Goal: Transaction & Acquisition: Book appointment/travel/reservation

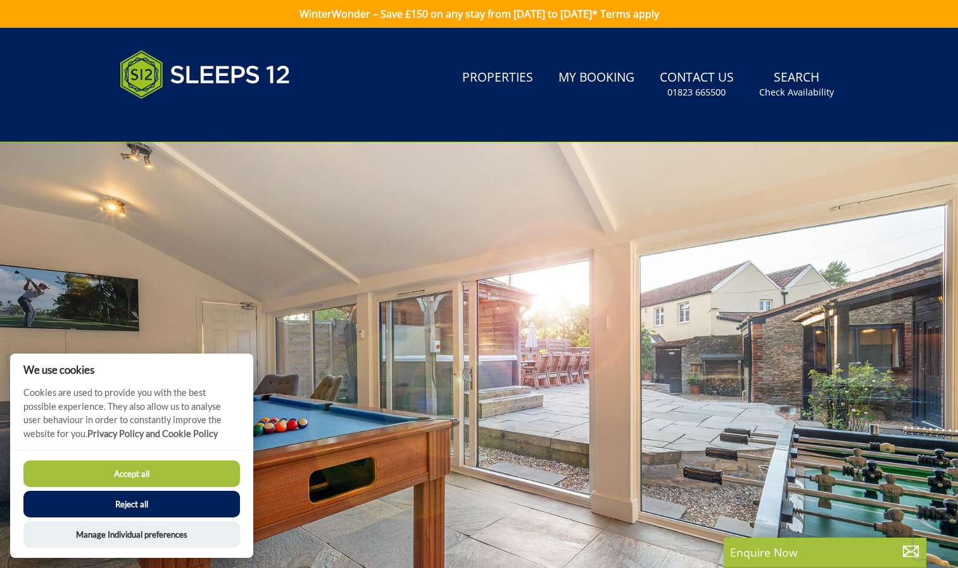
click at [159, 499] on button "Reject all" at bounding box center [131, 504] width 217 height 27
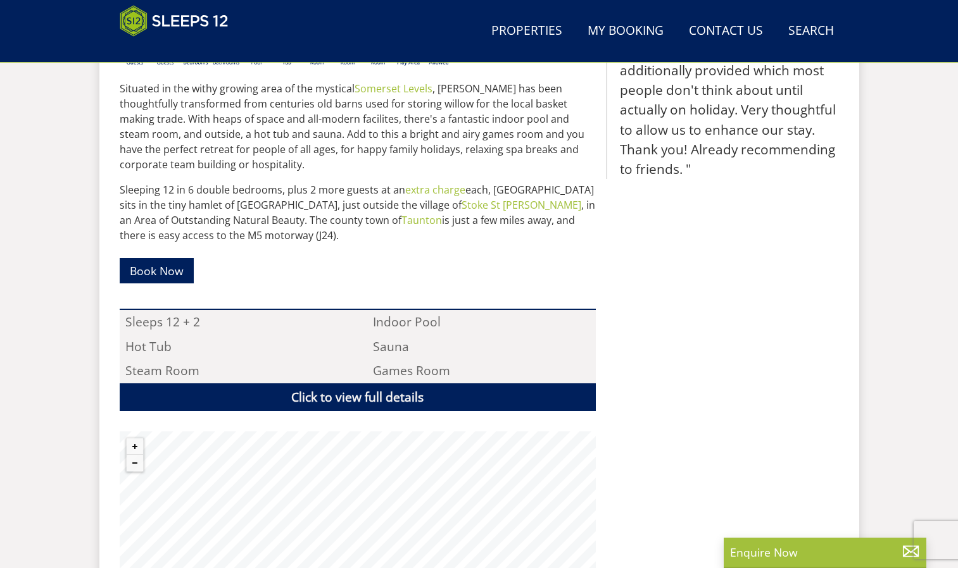
scroll to position [716, 0]
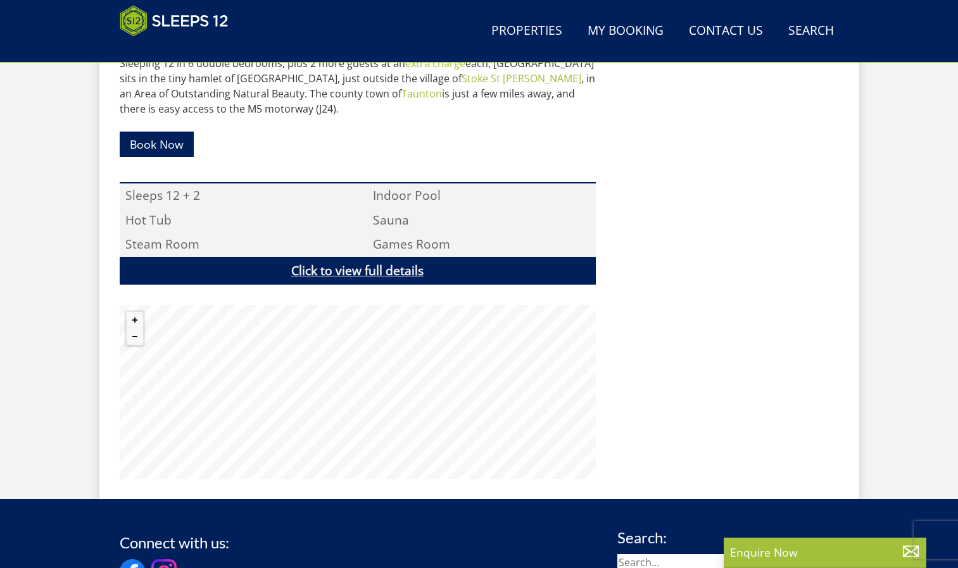
click at [403, 270] on link "Click to view full details" at bounding box center [358, 271] width 476 height 28
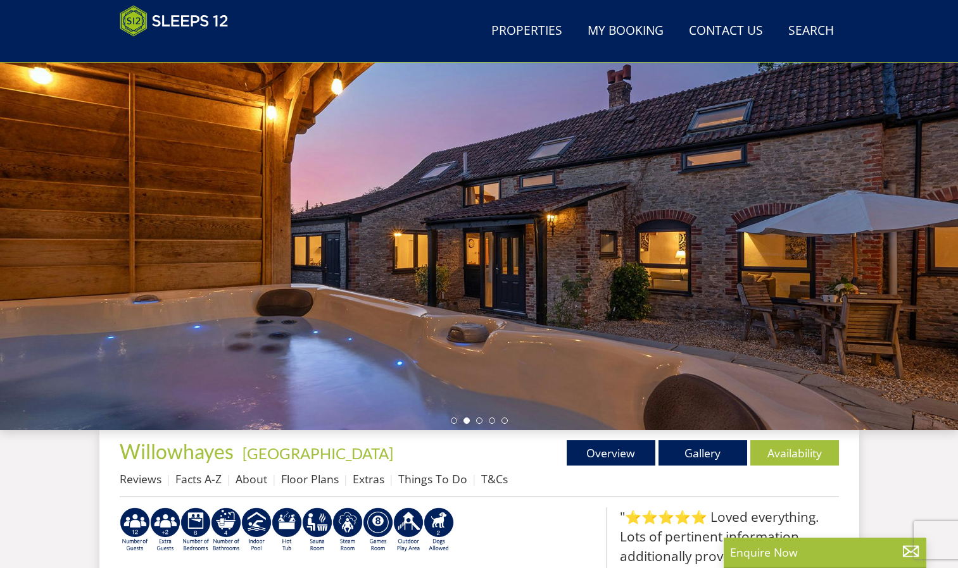
scroll to position [87, 0]
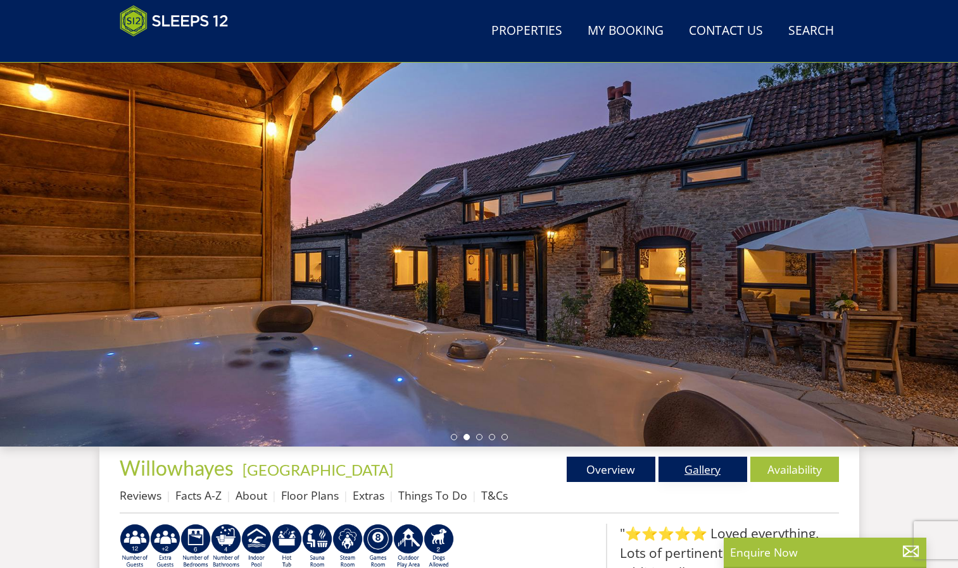
click at [713, 472] on link "Gallery" at bounding box center [702, 469] width 89 height 25
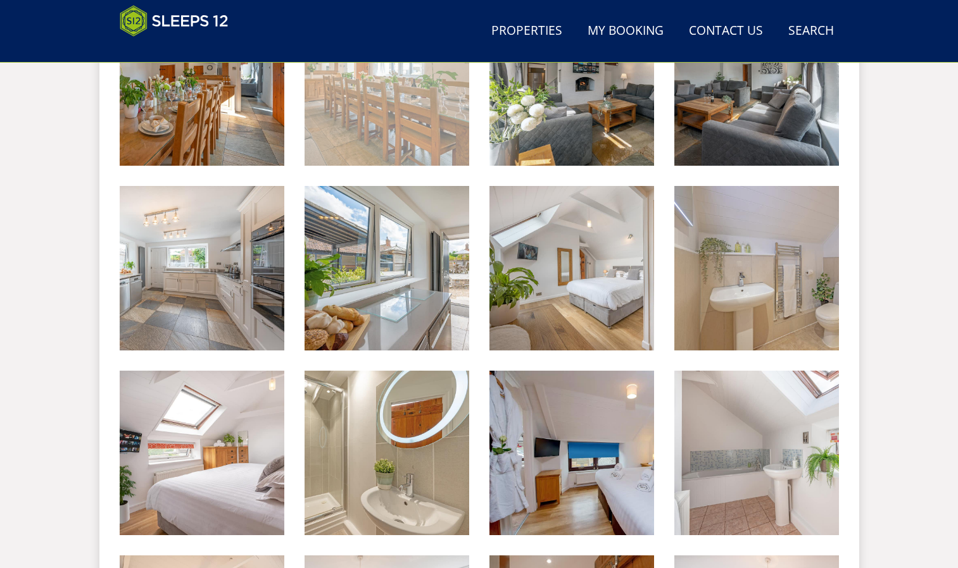
scroll to position [831, 0]
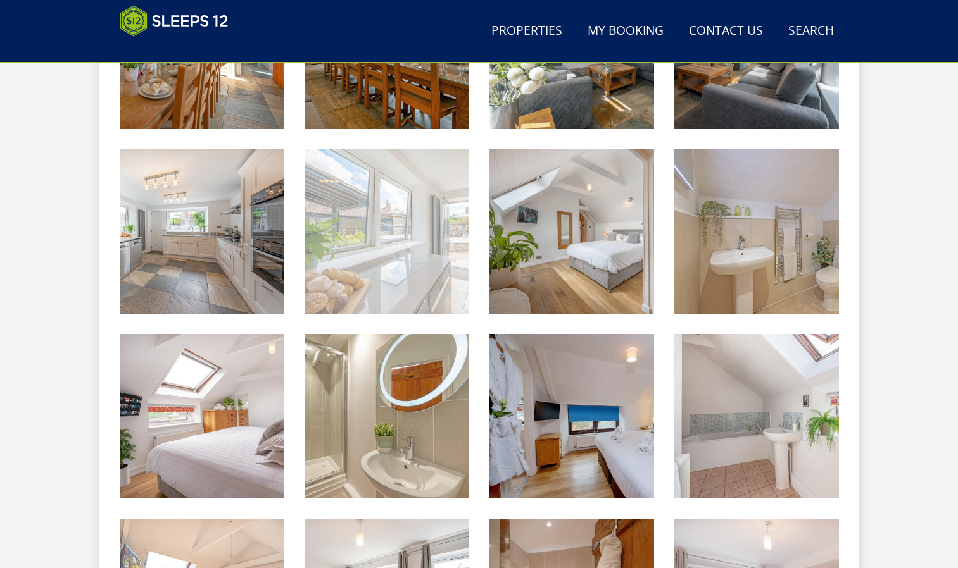
click at [379, 265] on img at bounding box center [386, 231] width 165 height 165
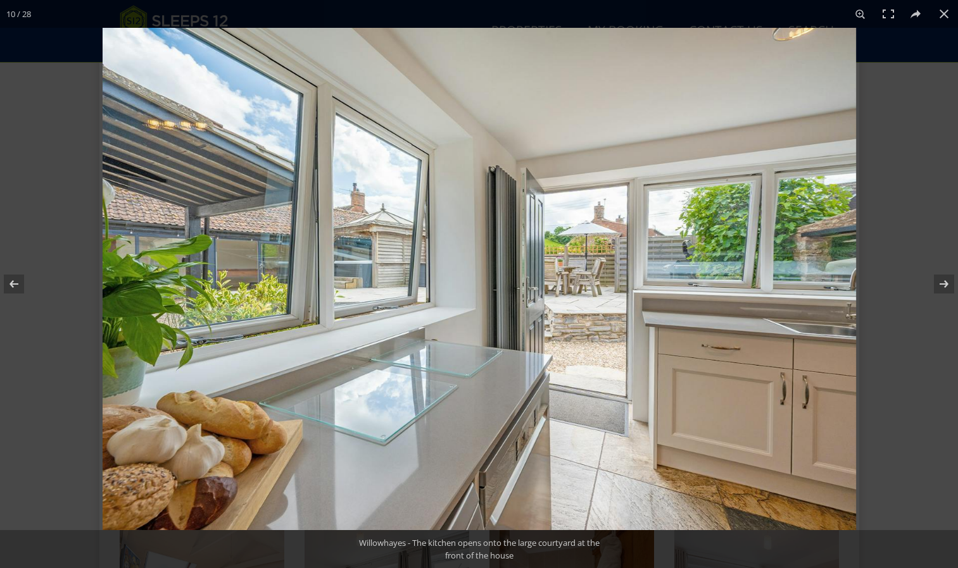
click at [389, 258] on img at bounding box center [479, 279] width 753 height 503
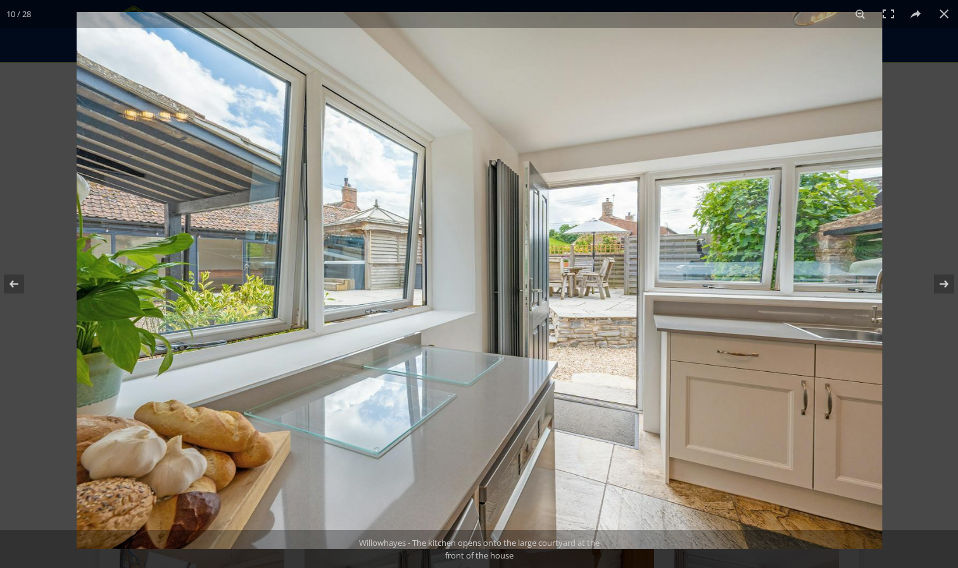
click at [389, 258] on img at bounding box center [480, 280] width 806 height 537
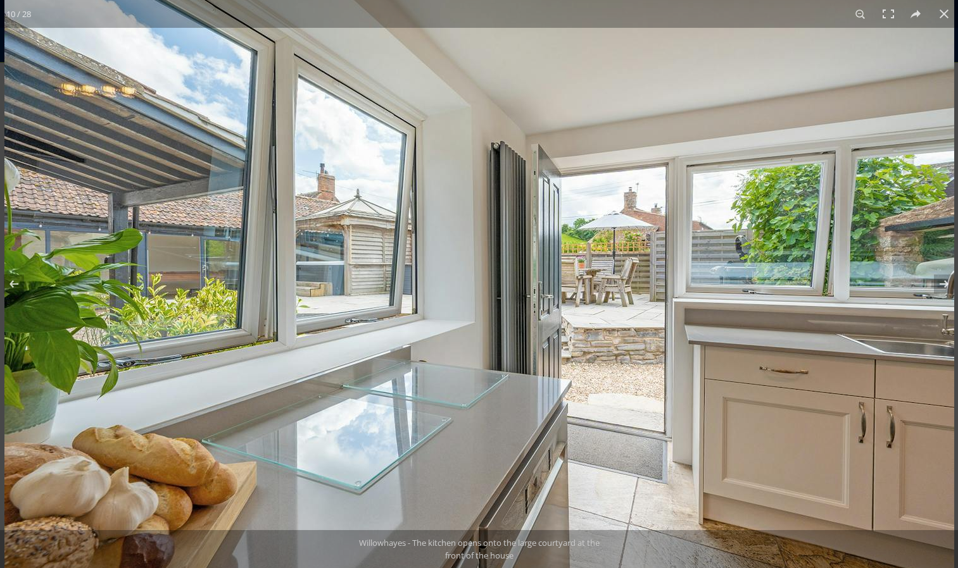
click at [389, 258] on img at bounding box center [479, 285] width 950 height 634
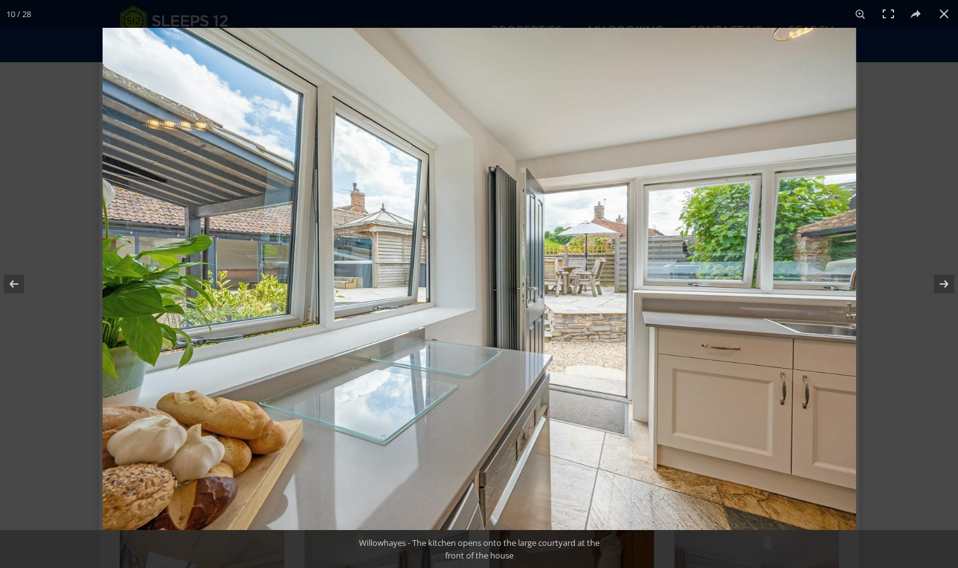
click at [389, 258] on img at bounding box center [479, 279] width 753 height 503
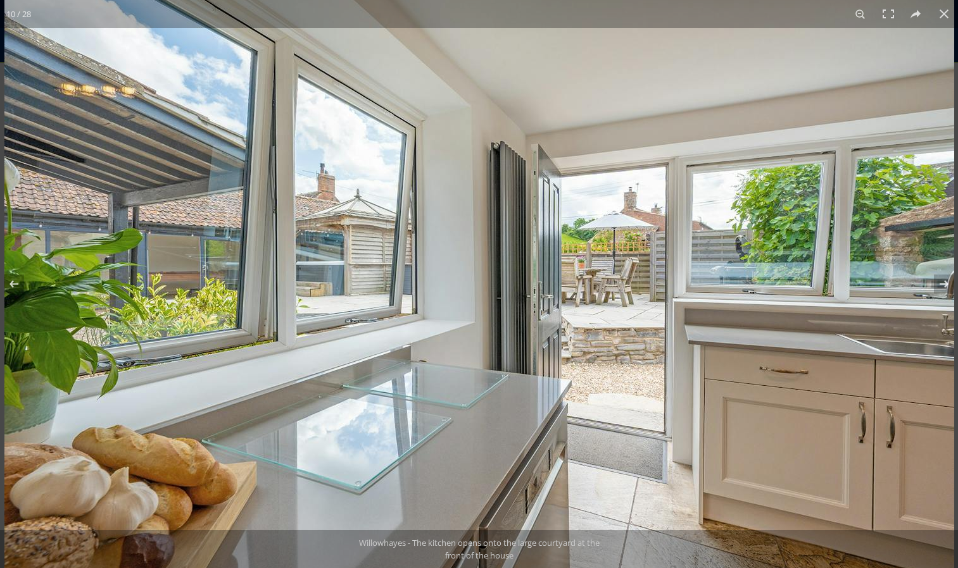
drag, startPoint x: 622, startPoint y: 271, endPoint x: 424, endPoint y: 189, distance: 214.6
click at [470, 205] on img at bounding box center [479, 285] width 950 height 634
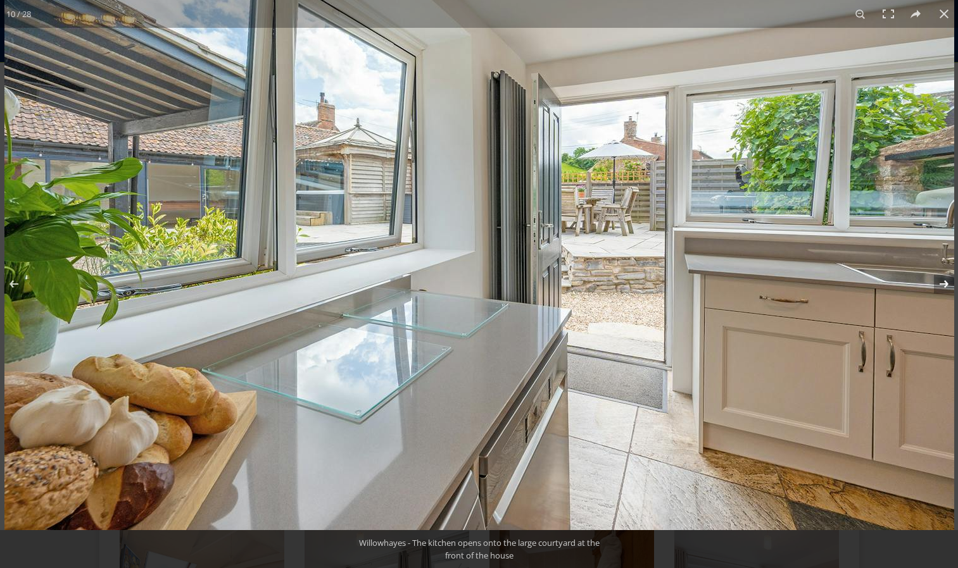
click at [944, 280] on button at bounding box center [935, 284] width 44 height 63
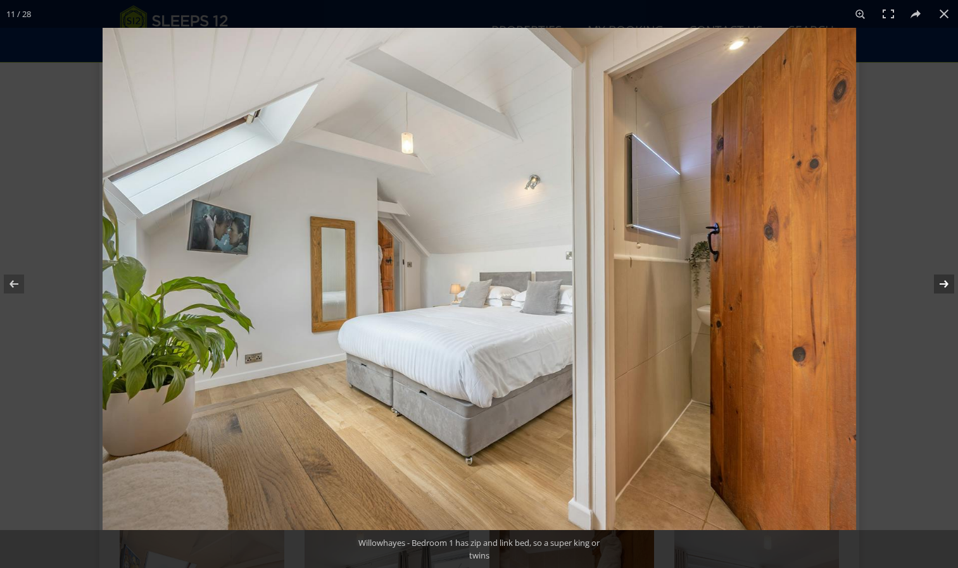
click at [946, 287] on button at bounding box center [935, 284] width 44 height 63
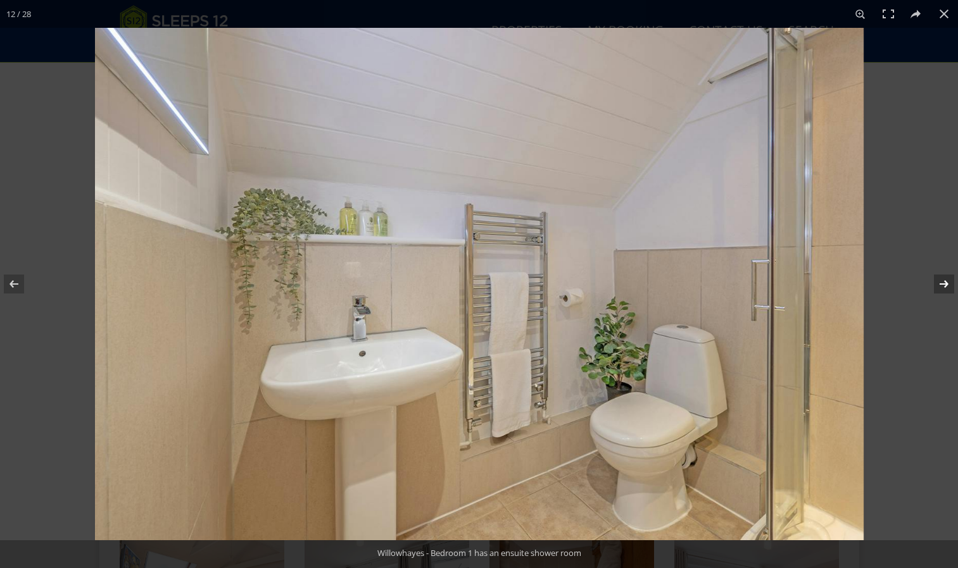
click at [946, 287] on button at bounding box center [935, 284] width 44 height 63
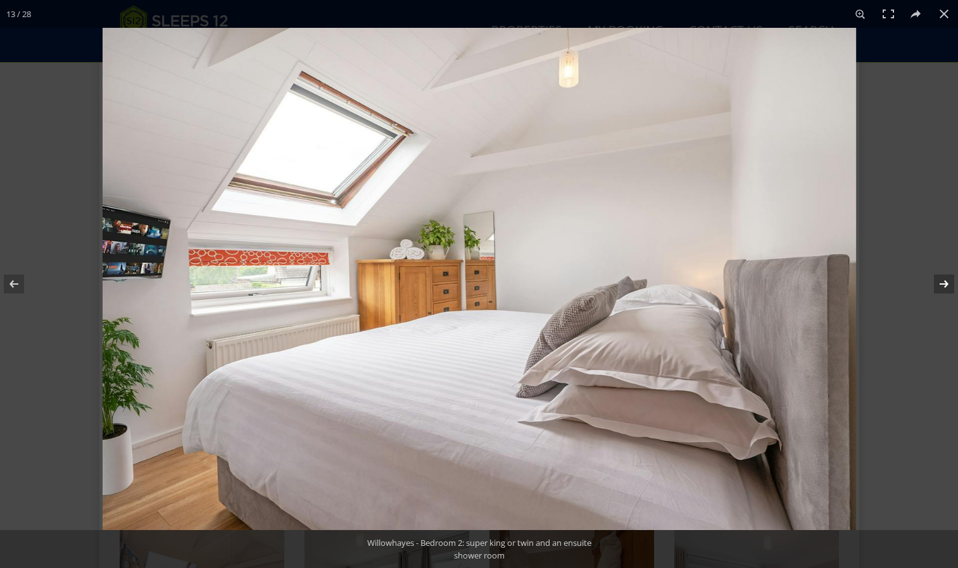
click at [946, 287] on button at bounding box center [935, 284] width 44 height 63
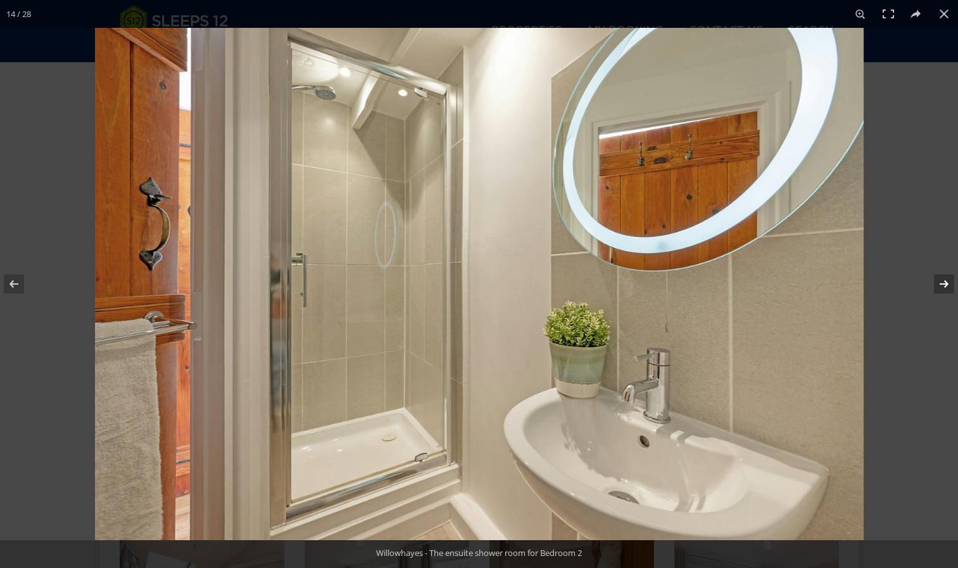
click at [946, 287] on button at bounding box center [935, 284] width 44 height 63
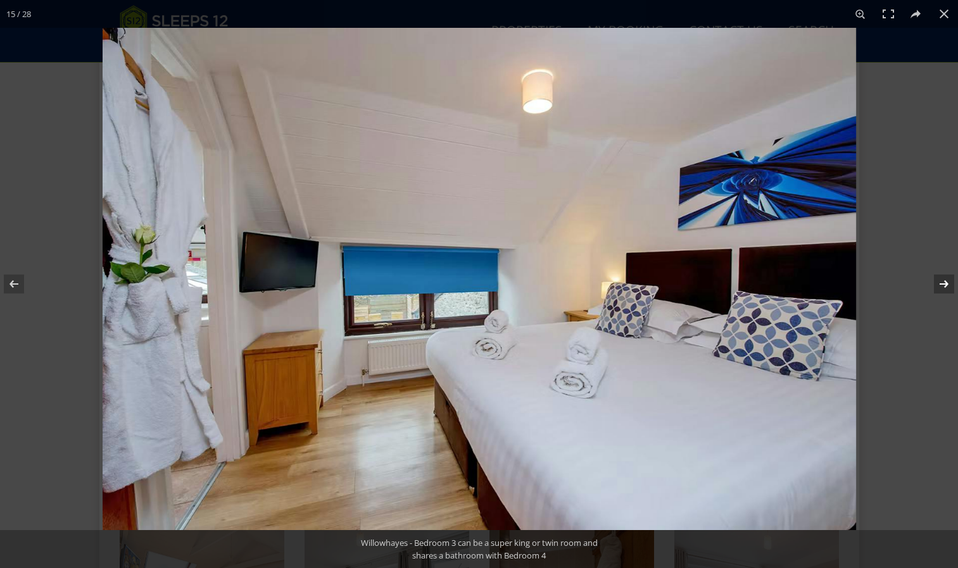
click at [946, 287] on button at bounding box center [935, 284] width 44 height 63
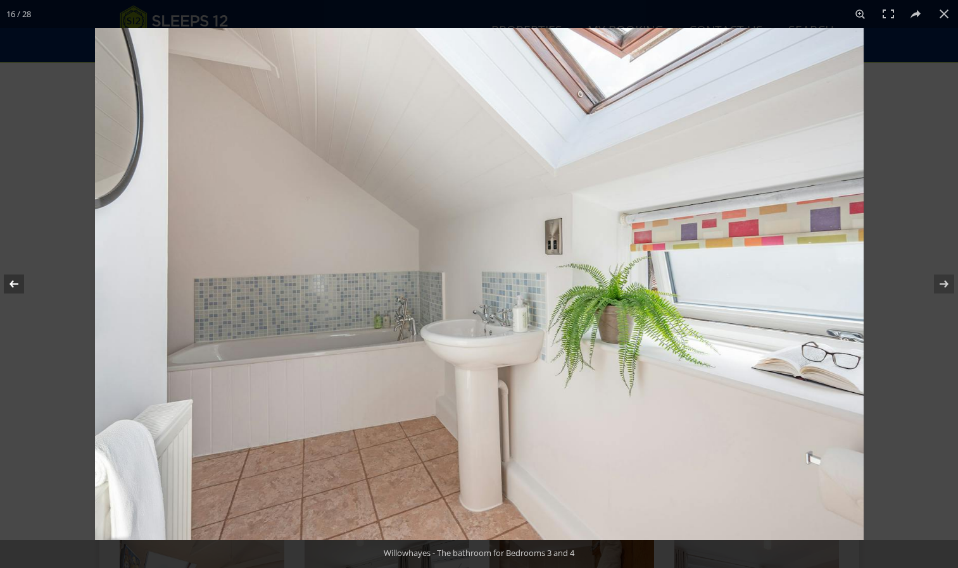
click at [19, 284] on button at bounding box center [22, 284] width 44 height 63
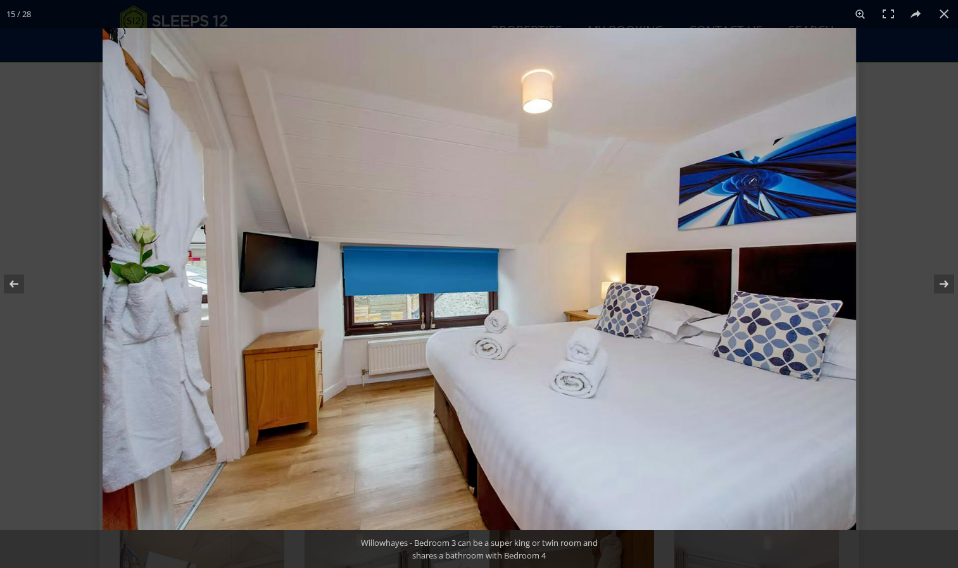
click at [451, 304] on img at bounding box center [479, 279] width 753 height 503
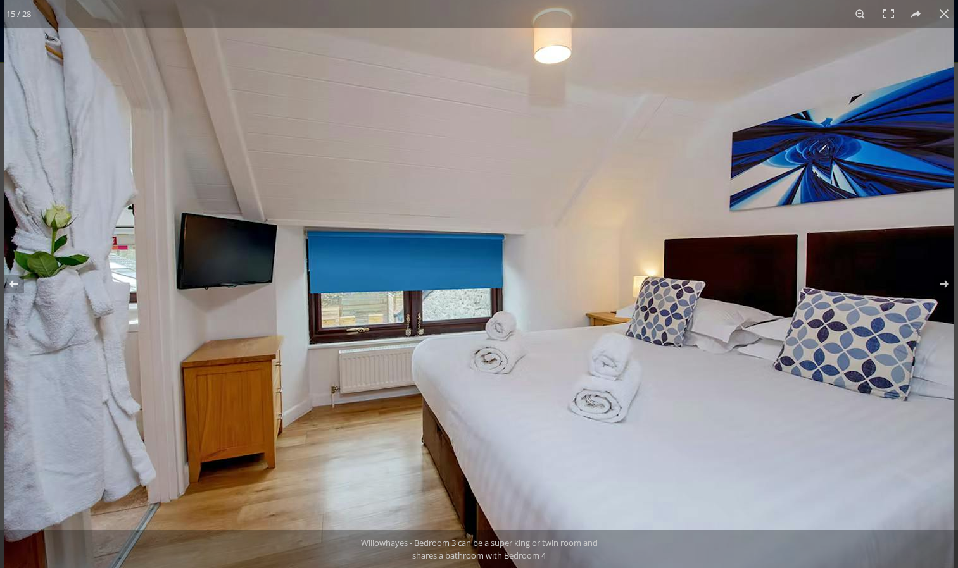
click at [451, 304] on img at bounding box center [479, 273] width 950 height 634
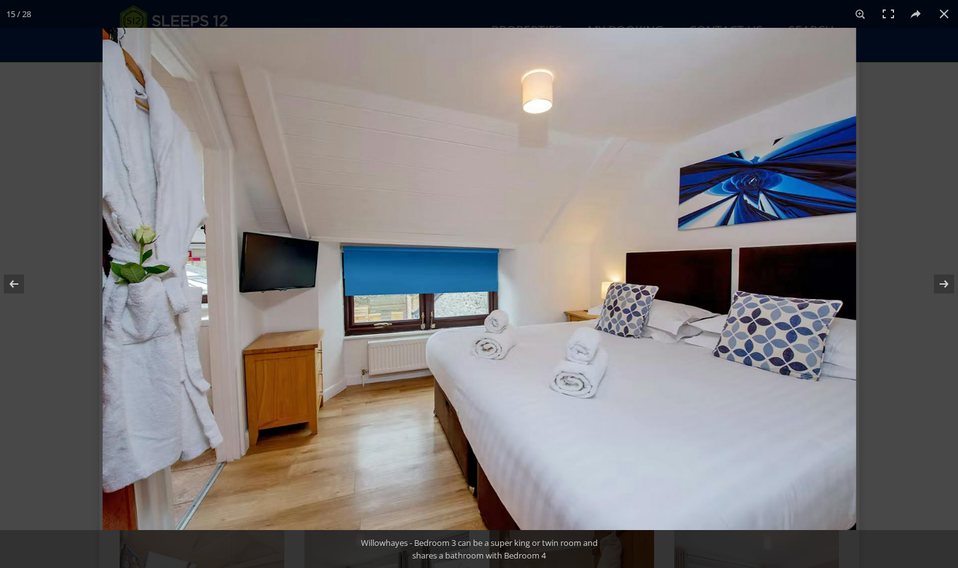
click at [451, 304] on img at bounding box center [479, 279] width 753 height 503
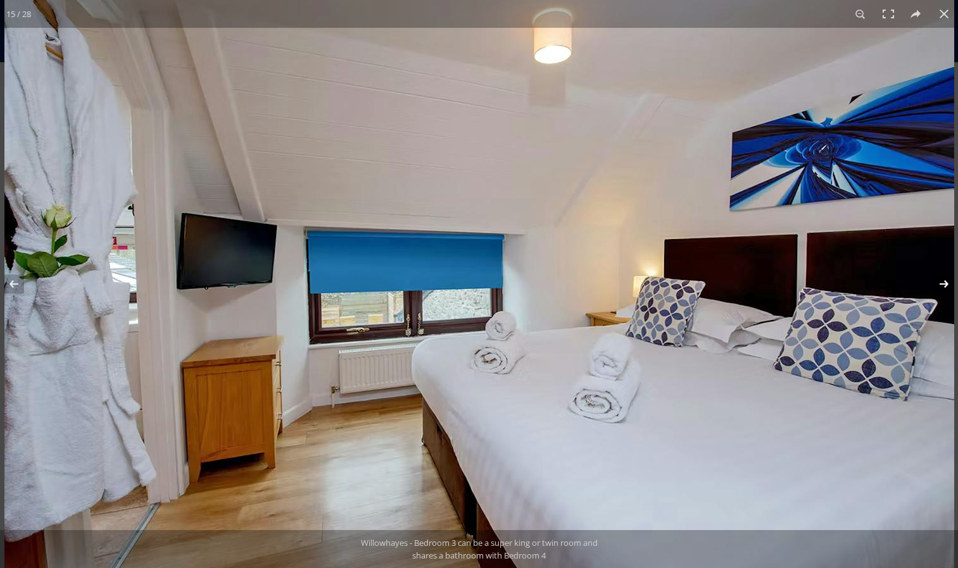
click at [940, 283] on button at bounding box center [935, 284] width 44 height 63
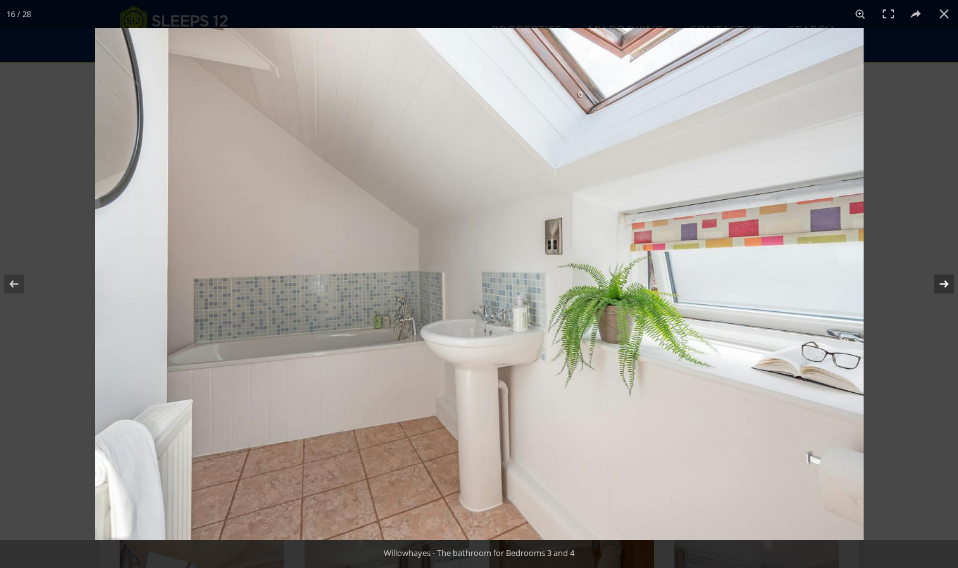
click at [940, 283] on button at bounding box center [935, 284] width 44 height 63
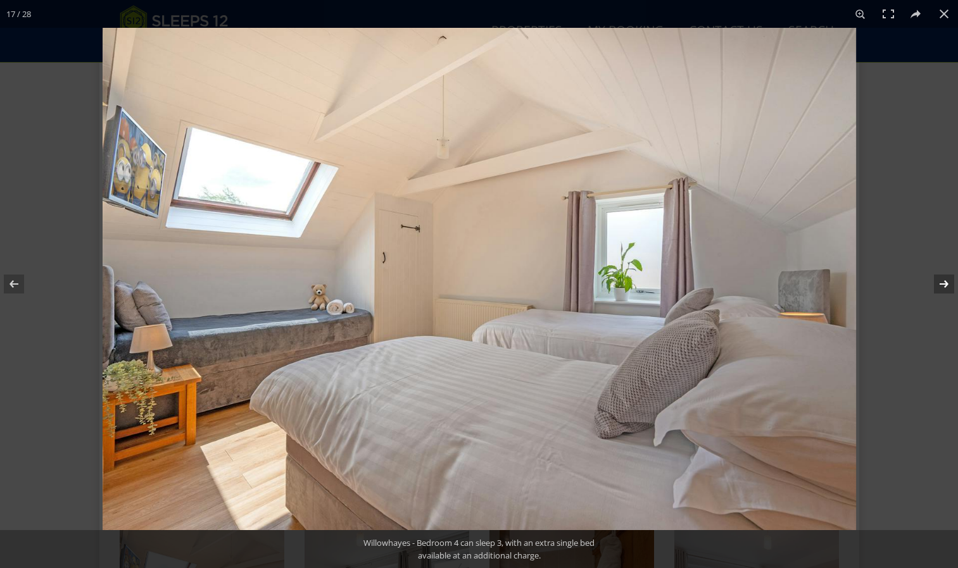
click at [940, 283] on button at bounding box center [935, 284] width 44 height 63
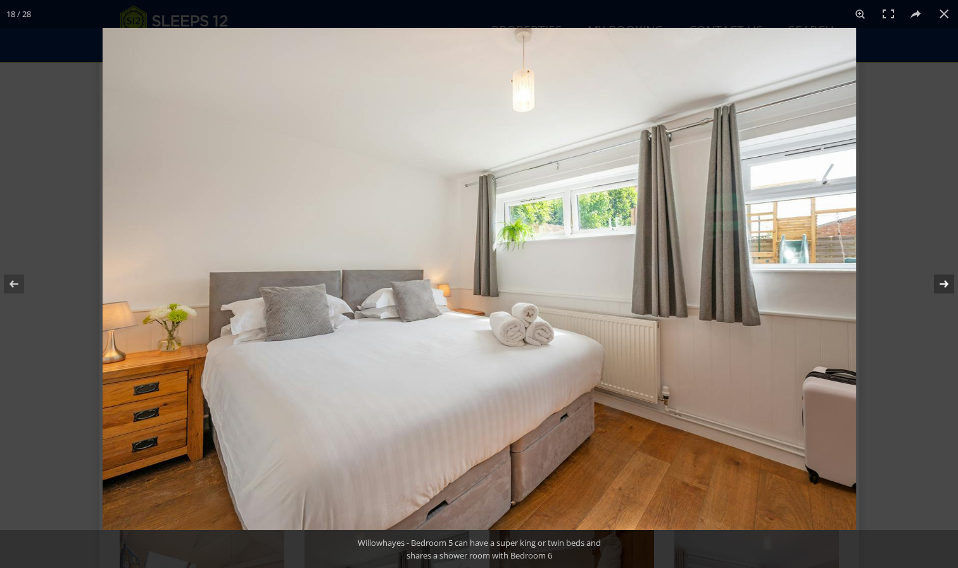
click at [940, 283] on button at bounding box center [935, 284] width 44 height 63
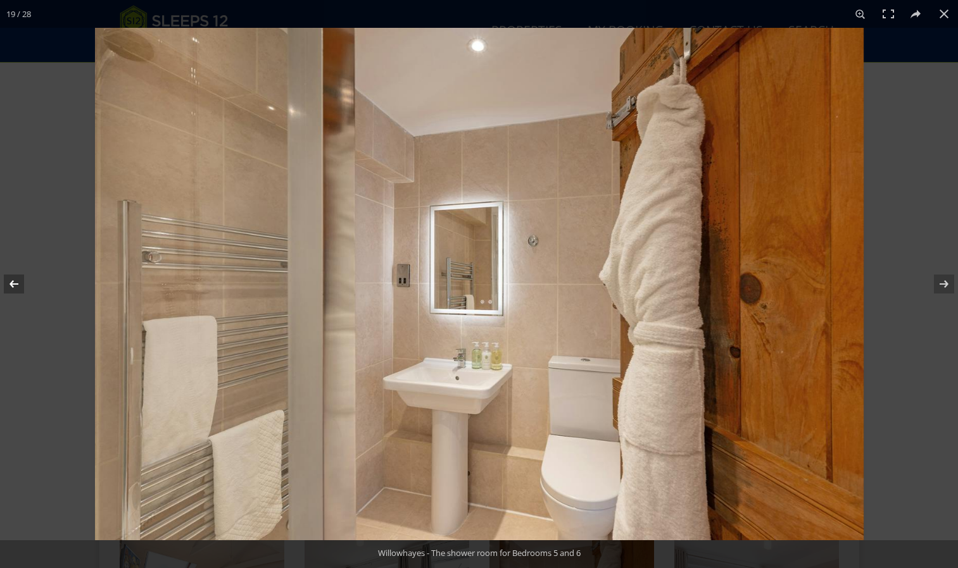
click at [13, 282] on button at bounding box center [22, 284] width 44 height 63
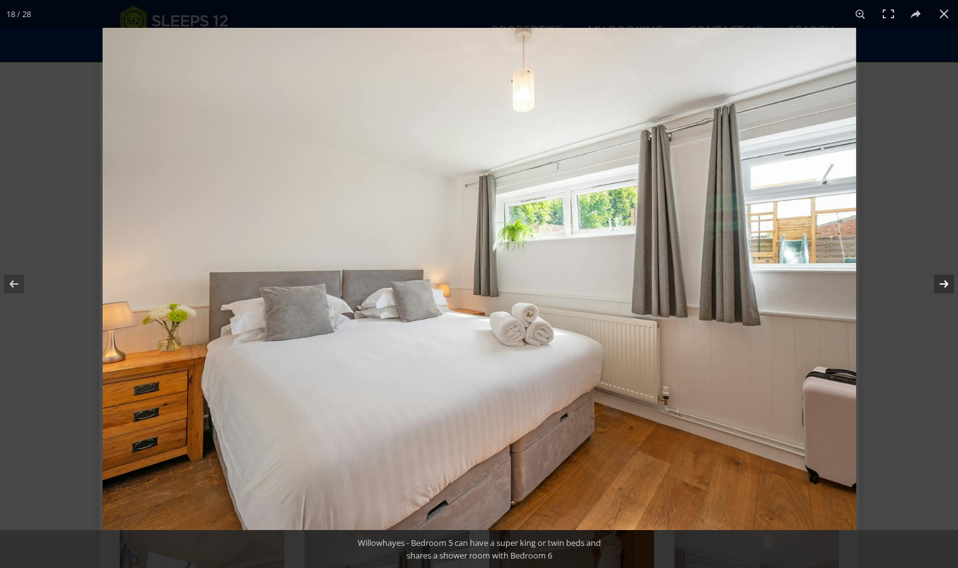
click at [946, 283] on button at bounding box center [935, 284] width 44 height 63
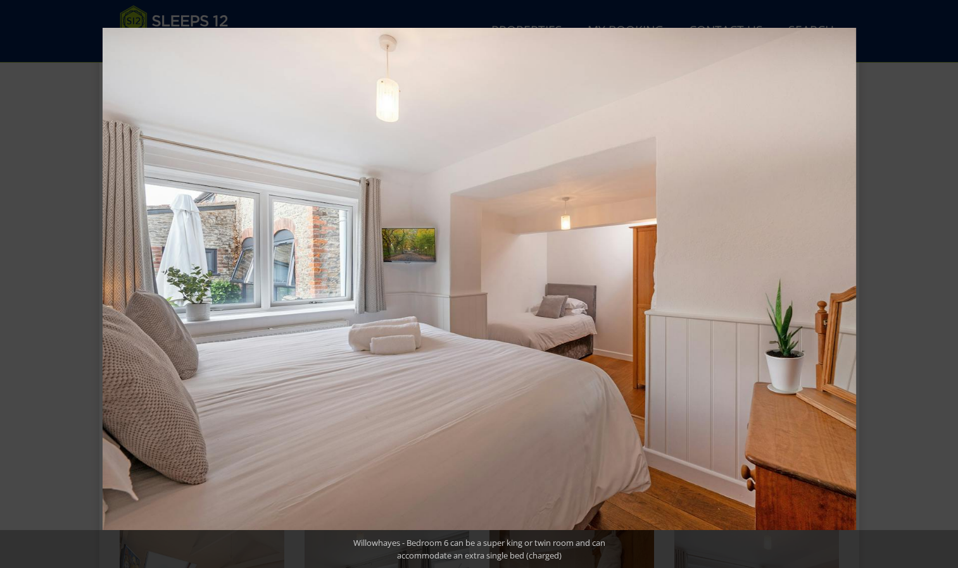
click at [946, 283] on button at bounding box center [935, 284] width 44 height 63
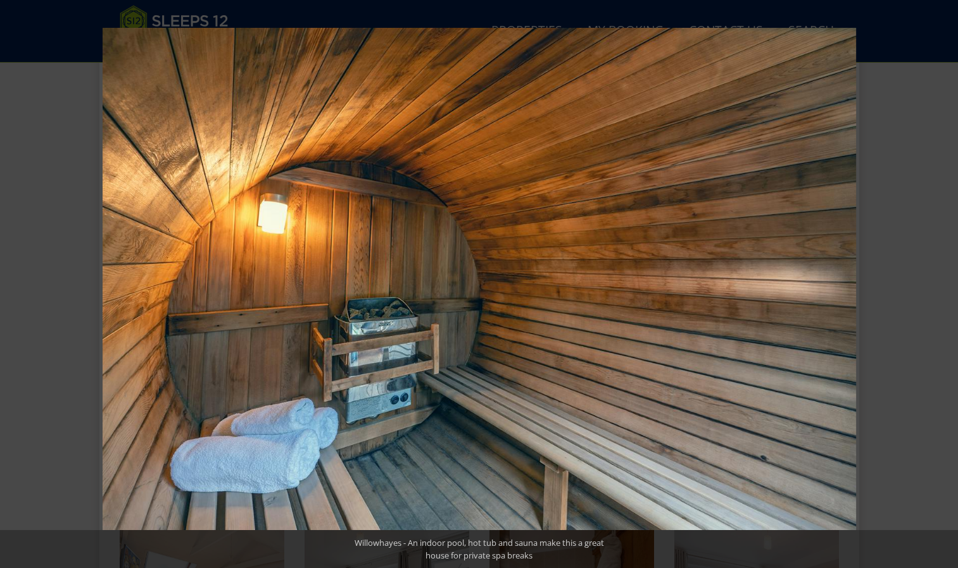
click at [946, 283] on button at bounding box center [935, 284] width 44 height 63
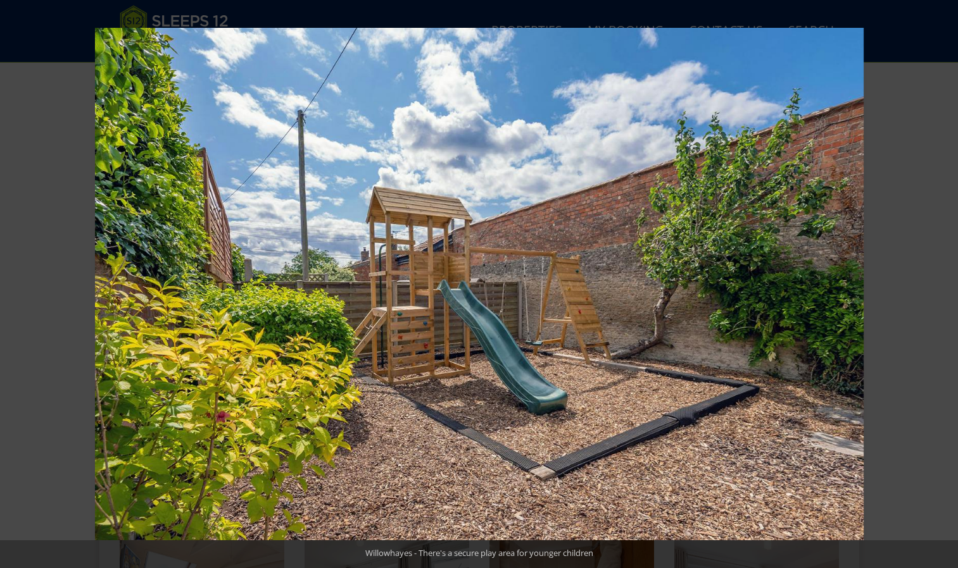
click at [946, 283] on button at bounding box center [935, 284] width 44 height 63
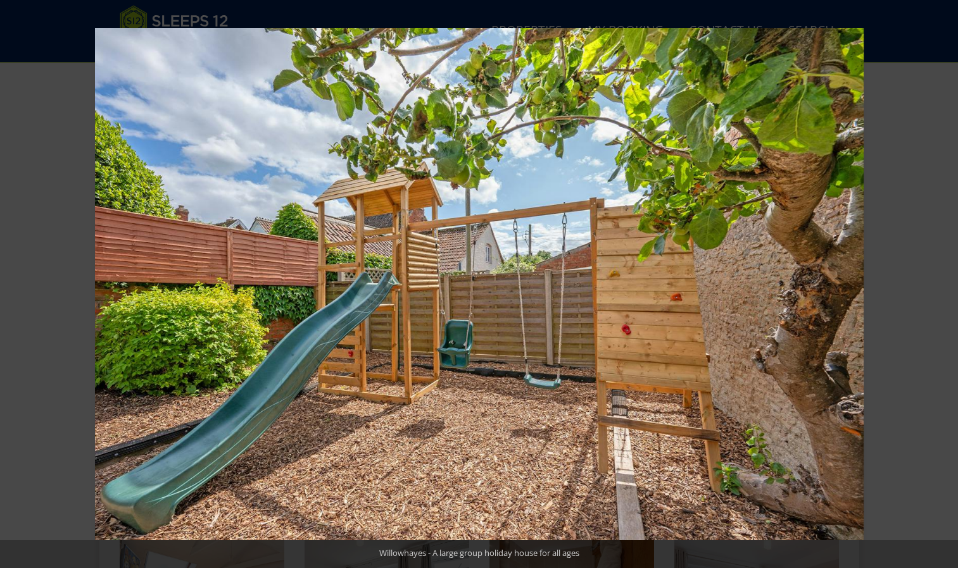
click at [946, 283] on button at bounding box center [935, 284] width 44 height 63
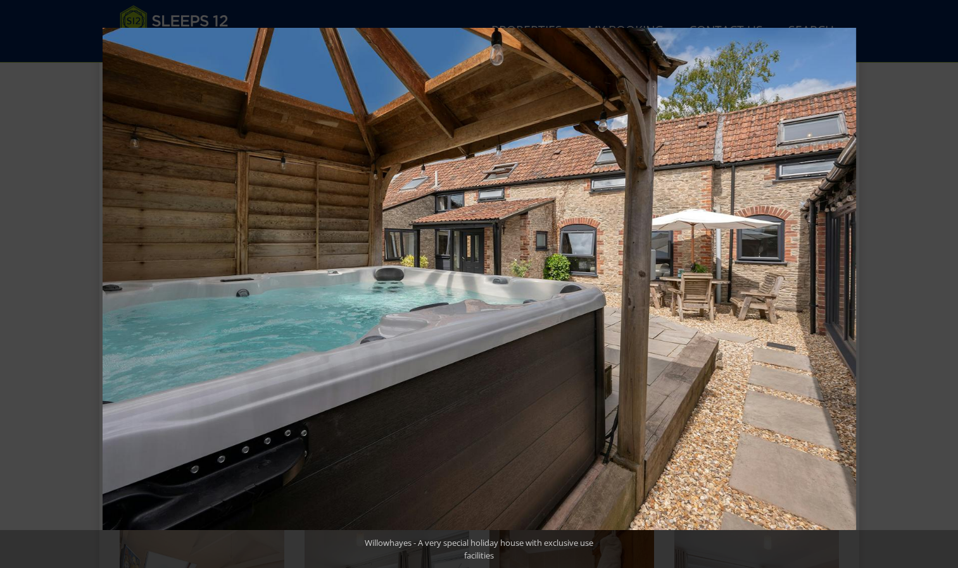
click at [946, 283] on button at bounding box center [935, 284] width 44 height 63
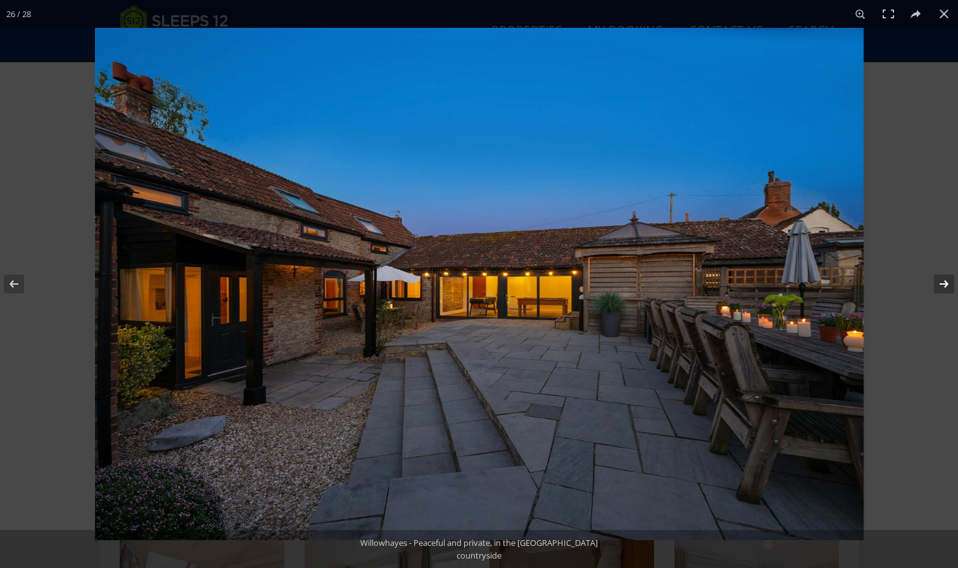
click at [938, 292] on button at bounding box center [935, 284] width 44 height 63
